Goal: Transaction & Acquisition: Purchase product/service

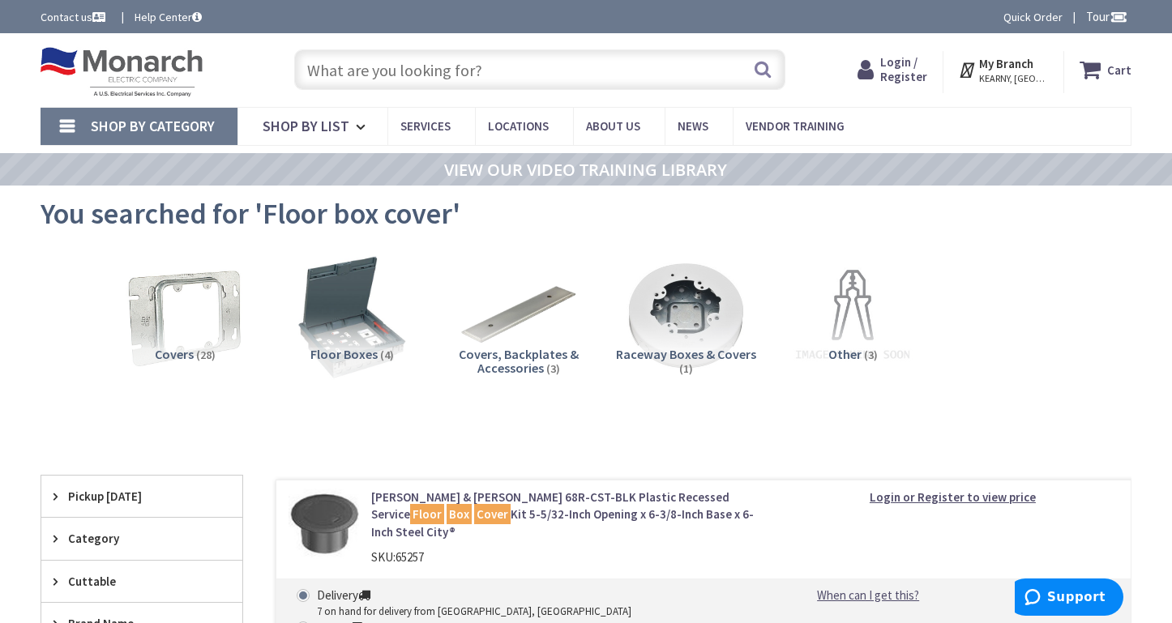
click at [375, 62] on input "text" at bounding box center [540, 69] width 492 height 41
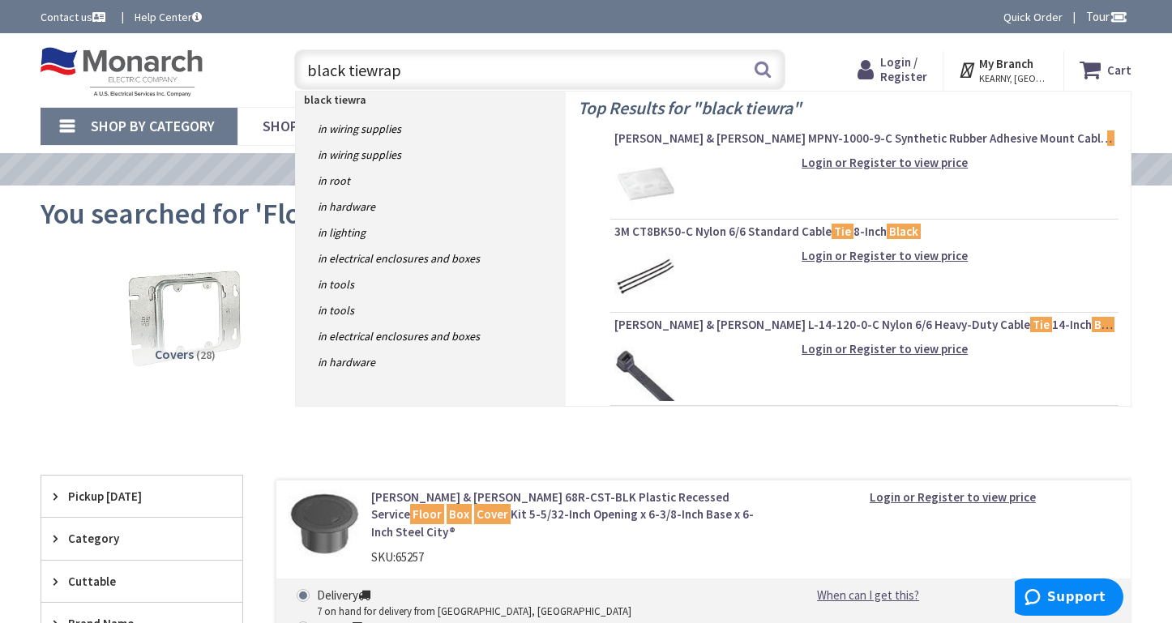
type input "black tiewraps"
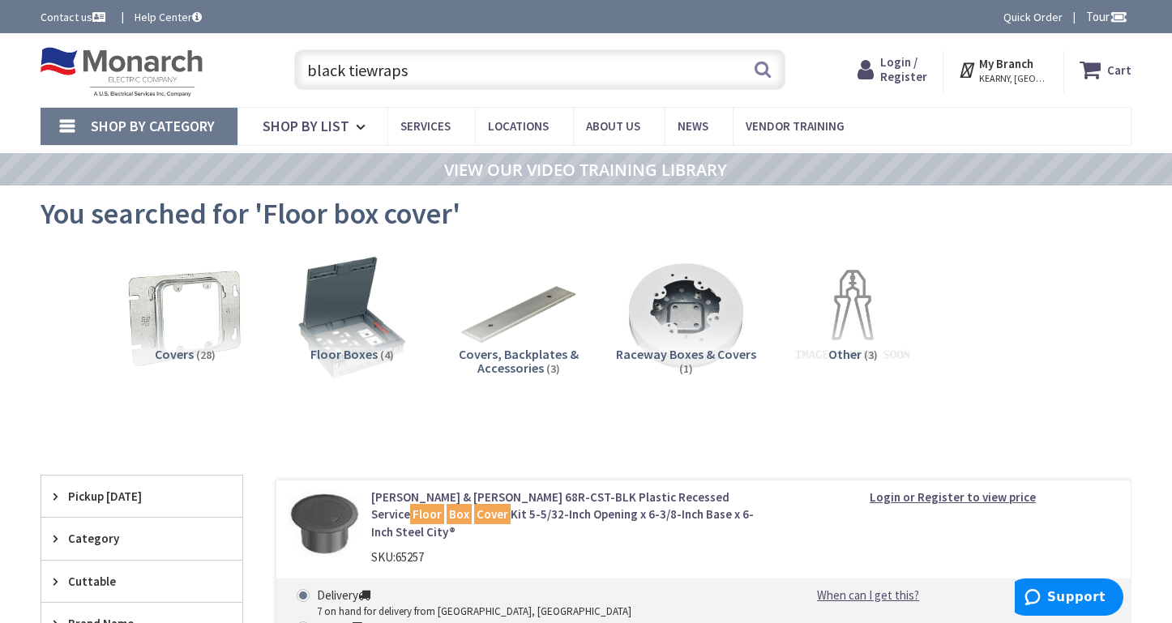
click at [422, 75] on input "black tiewraps" at bounding box center [540, 69] width 492 height 41
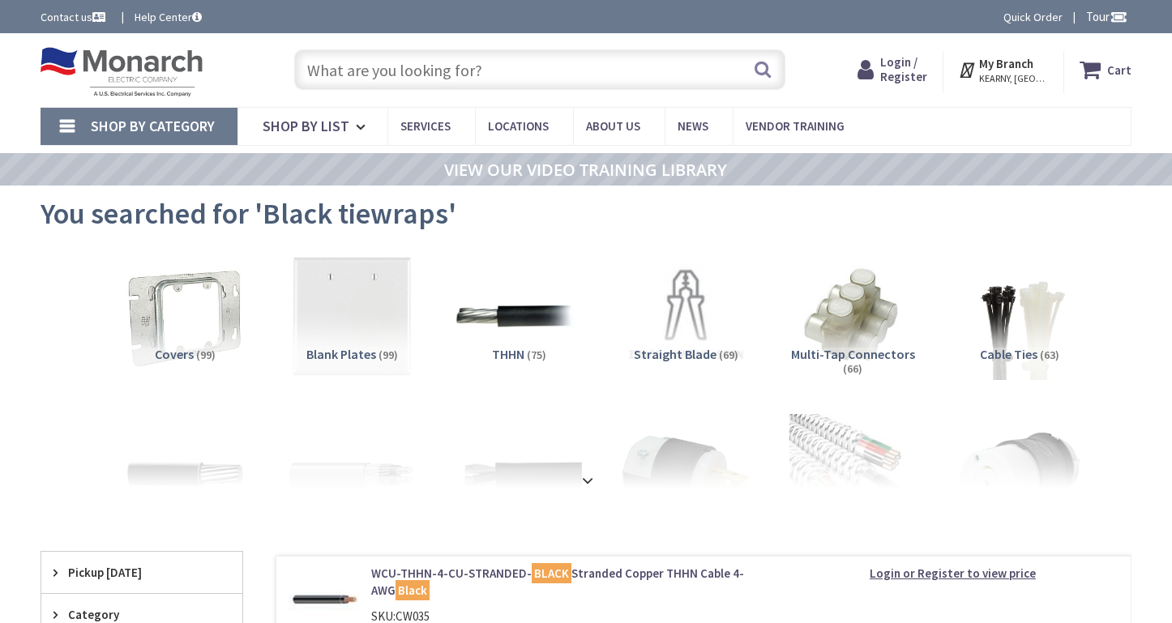
click at [388, 72] on input "text" at bounding box center [540, 69] width 492 height 41
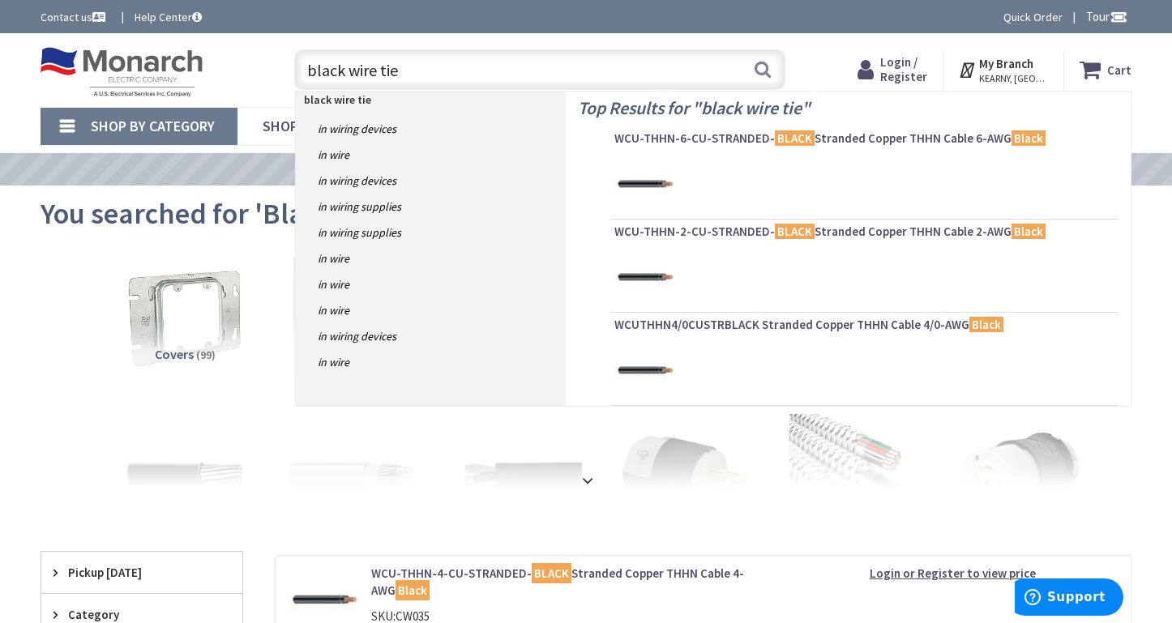
type input "black wire ties"
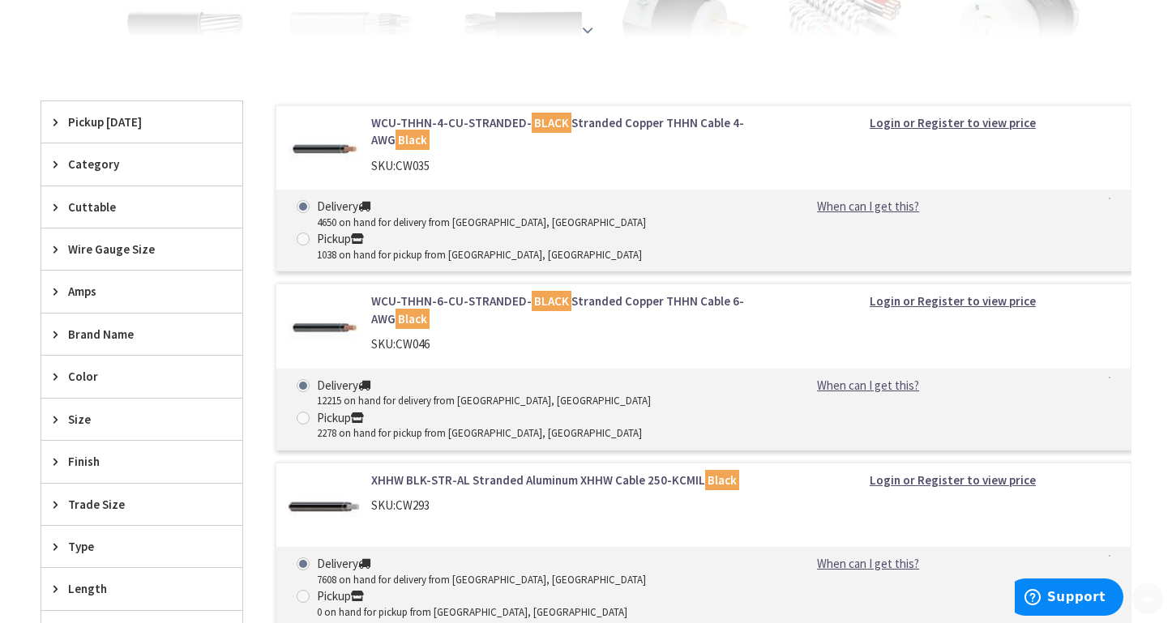
scroll to position [486, 0]
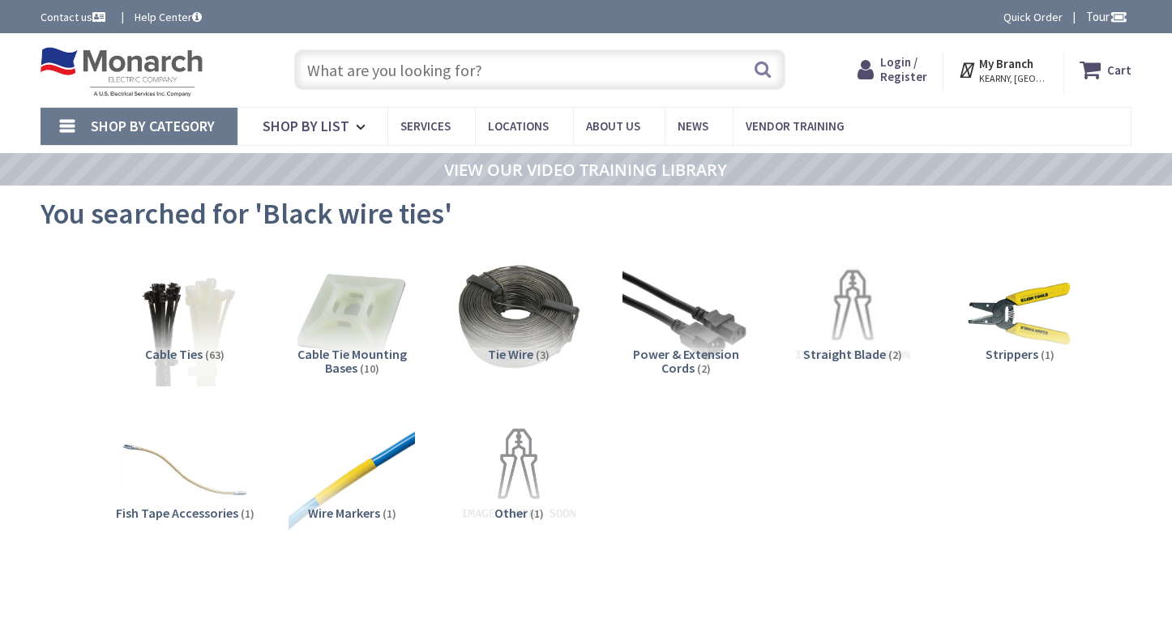
click at [190, 332] on img at bounding box center [184, 315] width 139 height 139
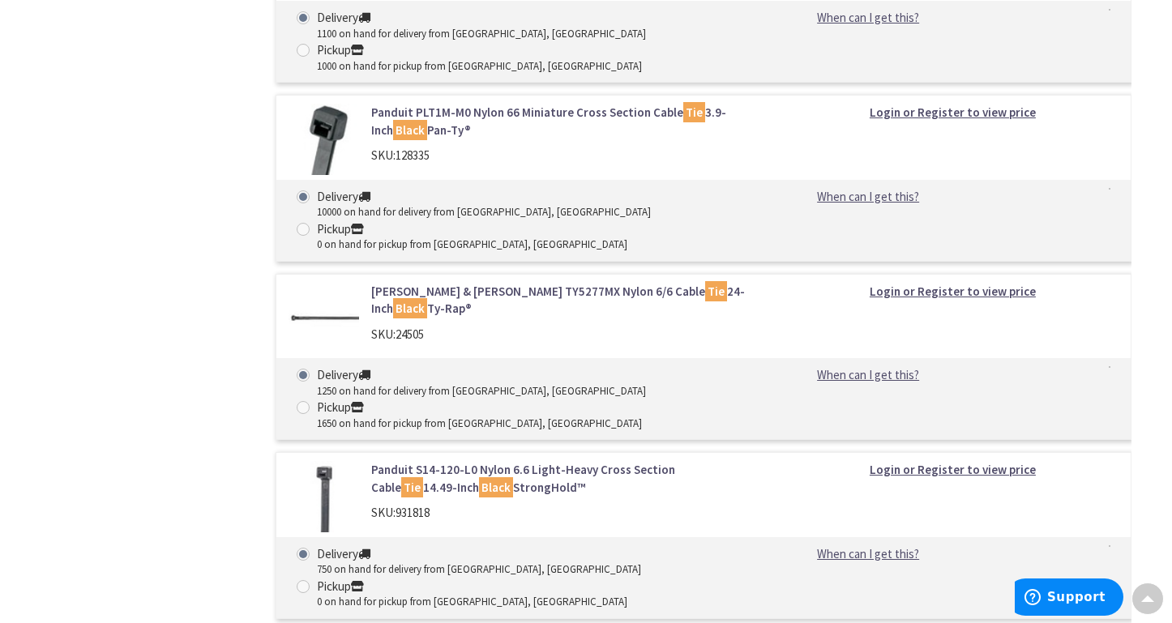
scroll to position [5064, 0]
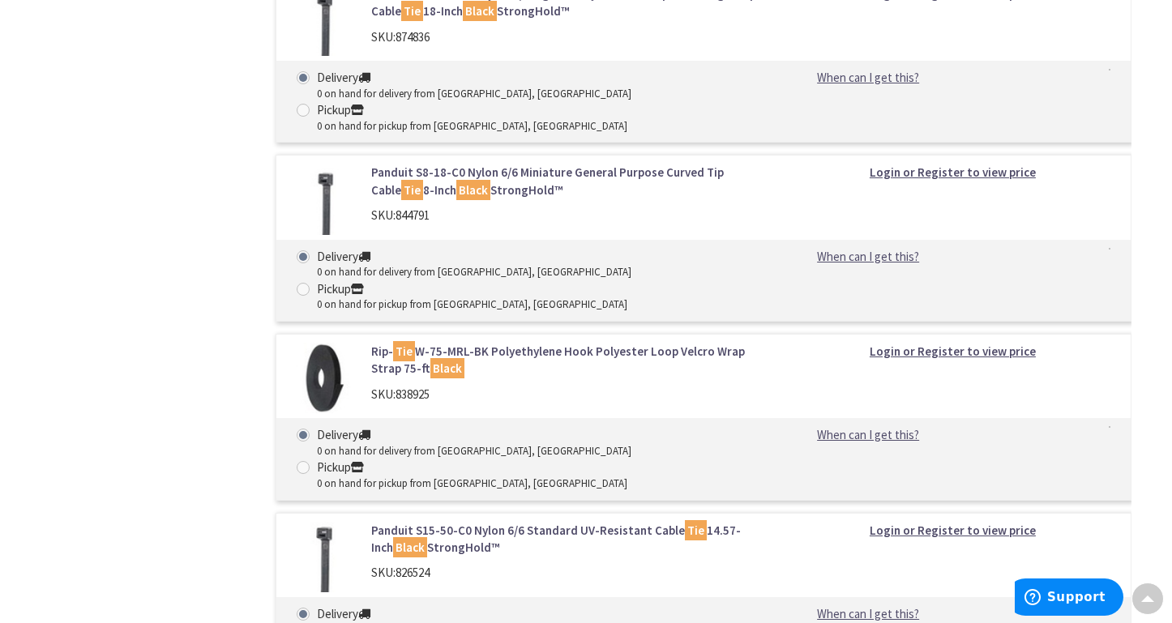
scroll to position [6118, 0]
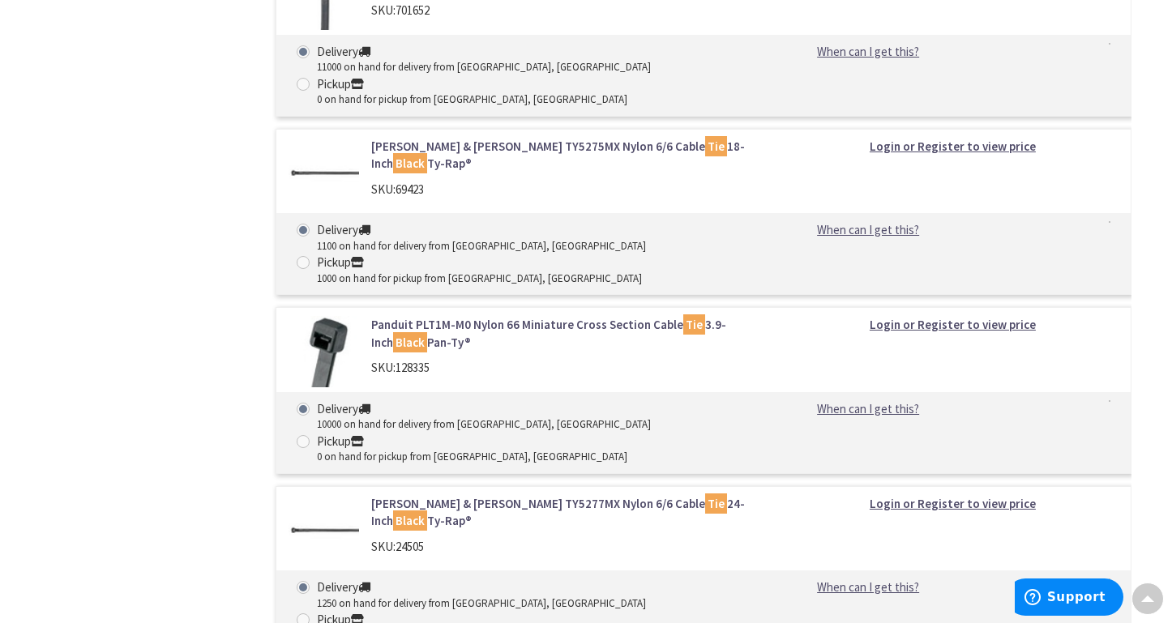
scroll to position [4577, 0]
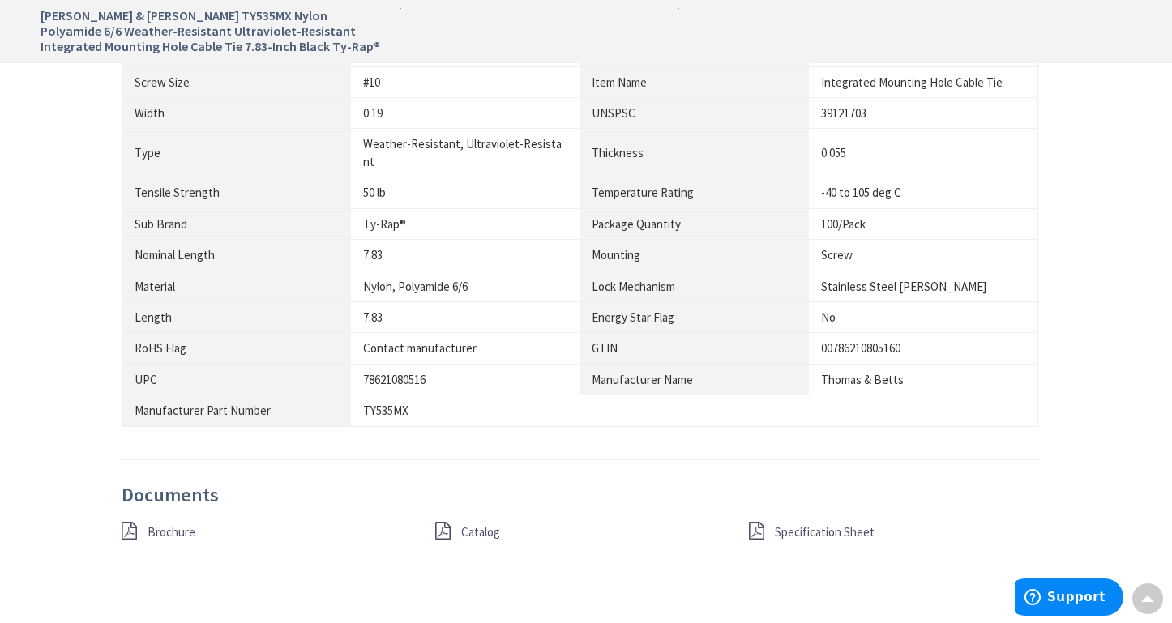
scroll to position [1216, 0]
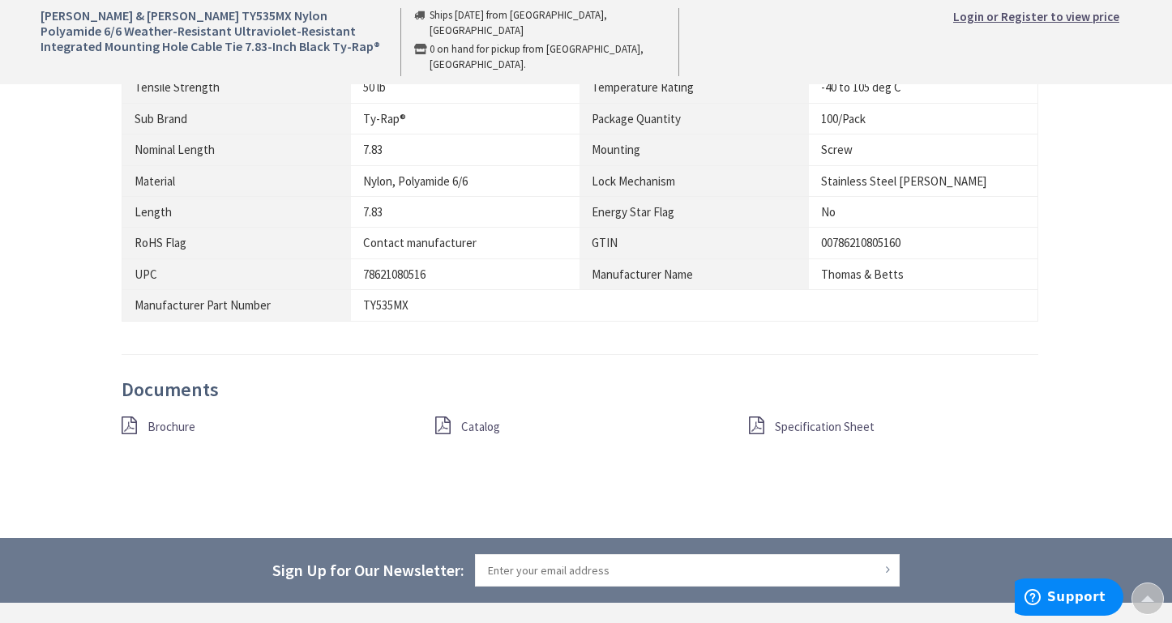
click at [176, 419] on span "Brochure" at bounding box center [172, 426] width 48 height 15
